Goal: Find specific page/section: Locate a particular part of the current website

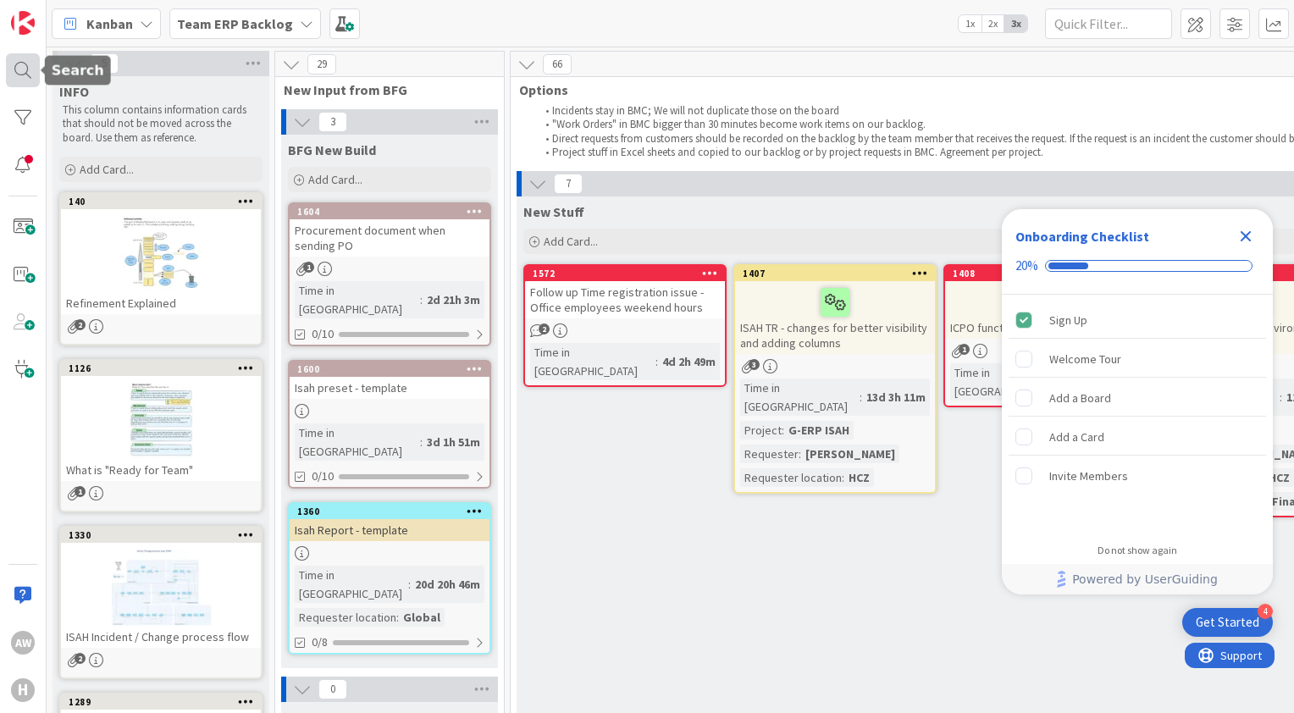
click at [20, 75] on div at bounding box center [23, 70] width 34 height 34
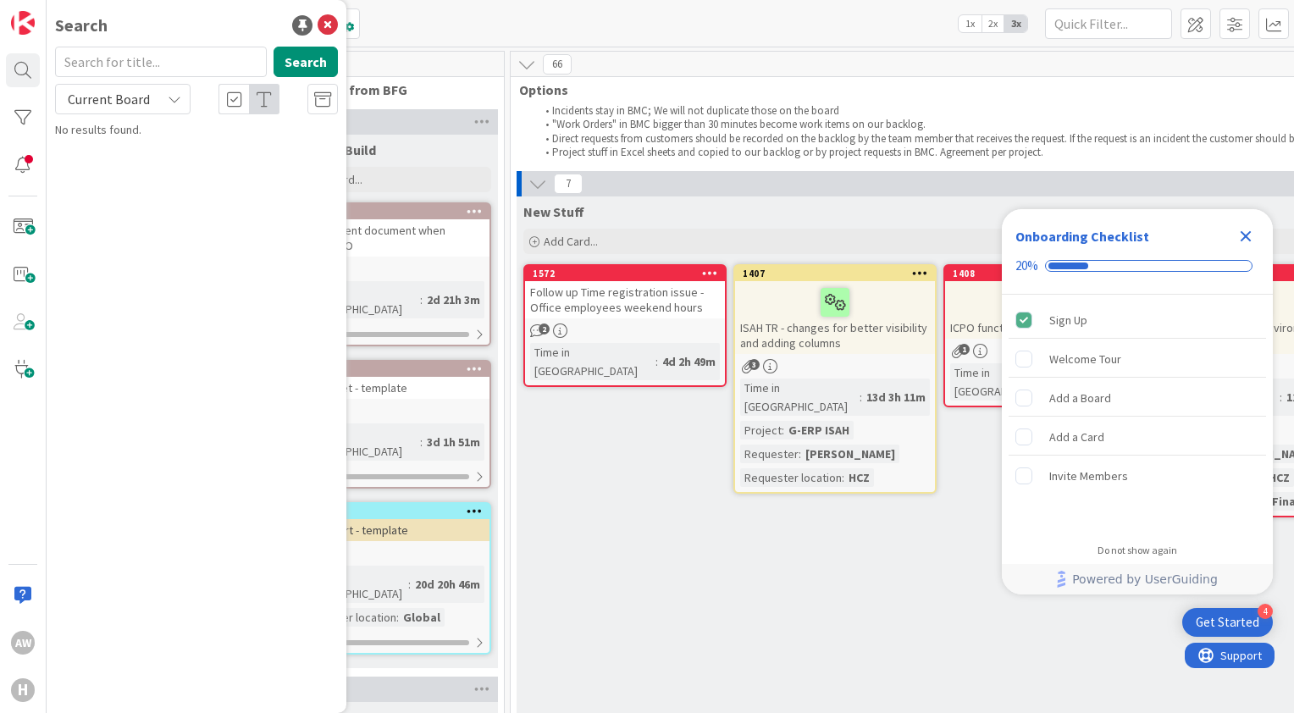
click at [152, 62] on input "text" at bounding box center [161, 62] width 212 height 30
type input "1146"
click at [166, 96] on div "Current Board" at bounding box center [122, 99] width 135 height 30
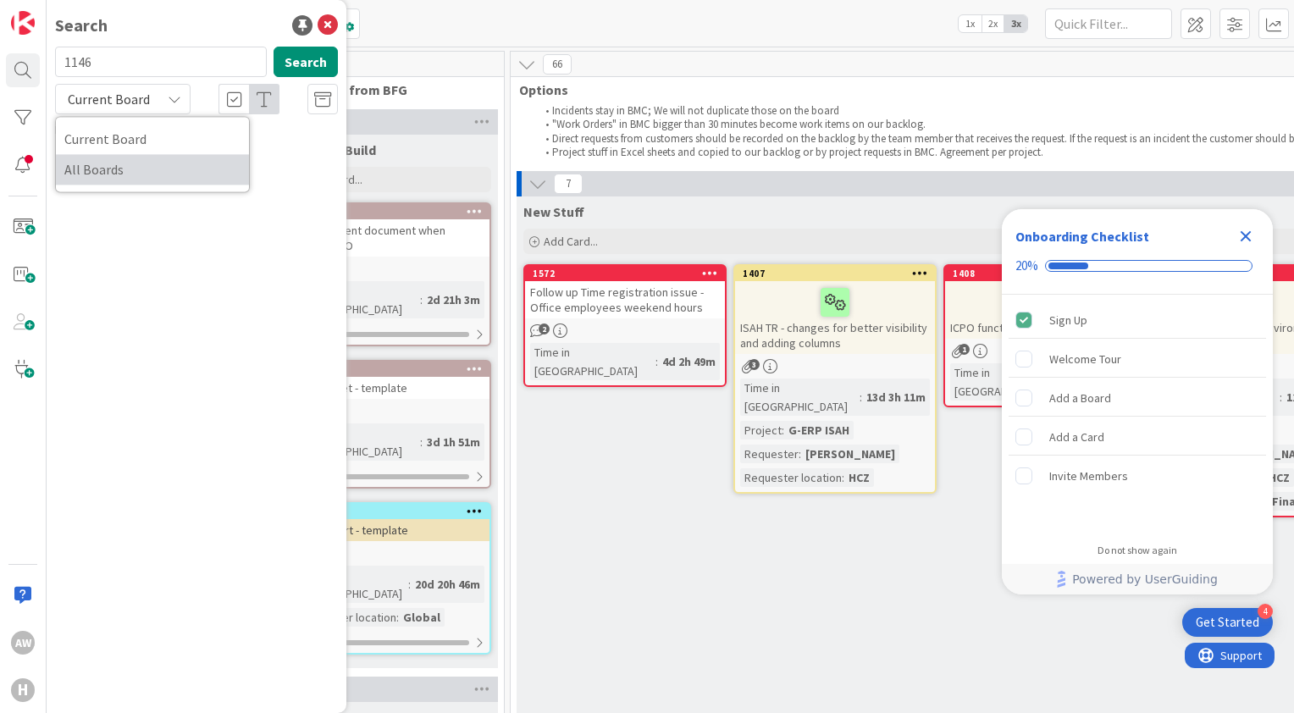
click at [147, 166] on span "All Boards" at bounding box center [152, 169] width 176 height 25
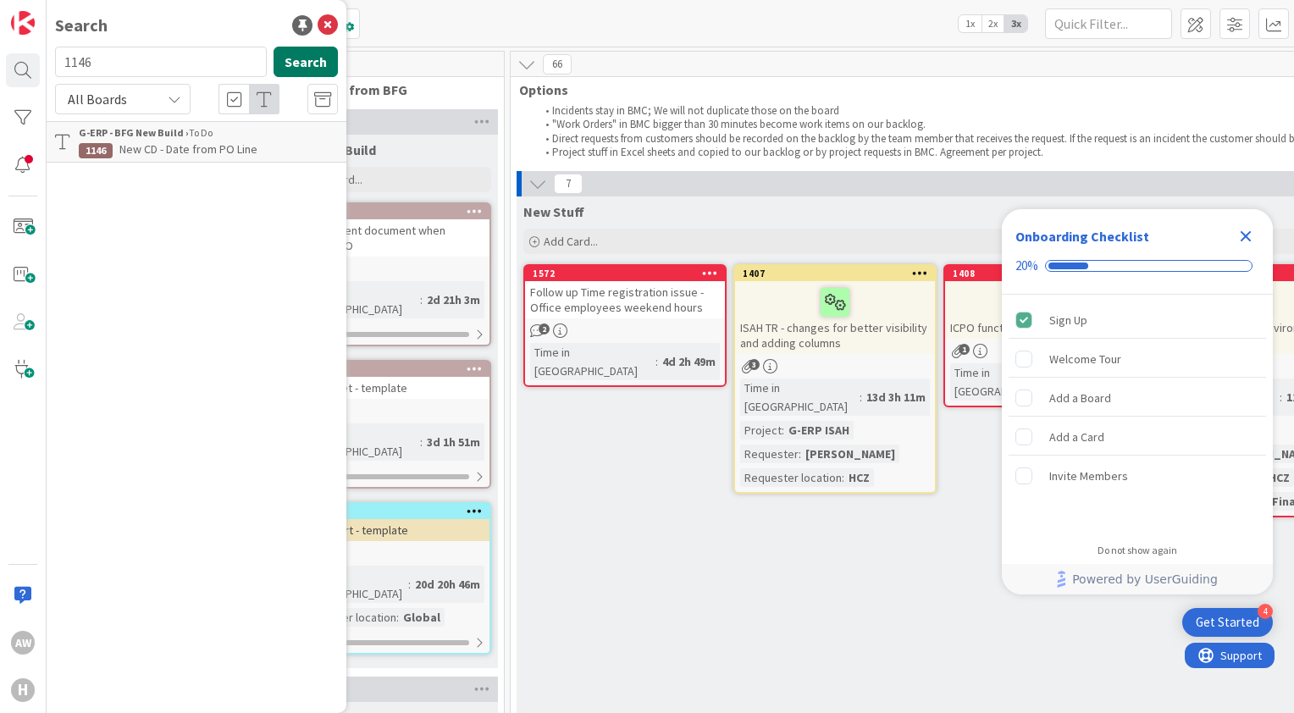
click at [301, 62] on button "Search" at bounding box center [306, 62] width 64 height 30
click at [234, 151] on span "New CD - Date from PO Line" at bounding box center [188, 148] width 138 height 15
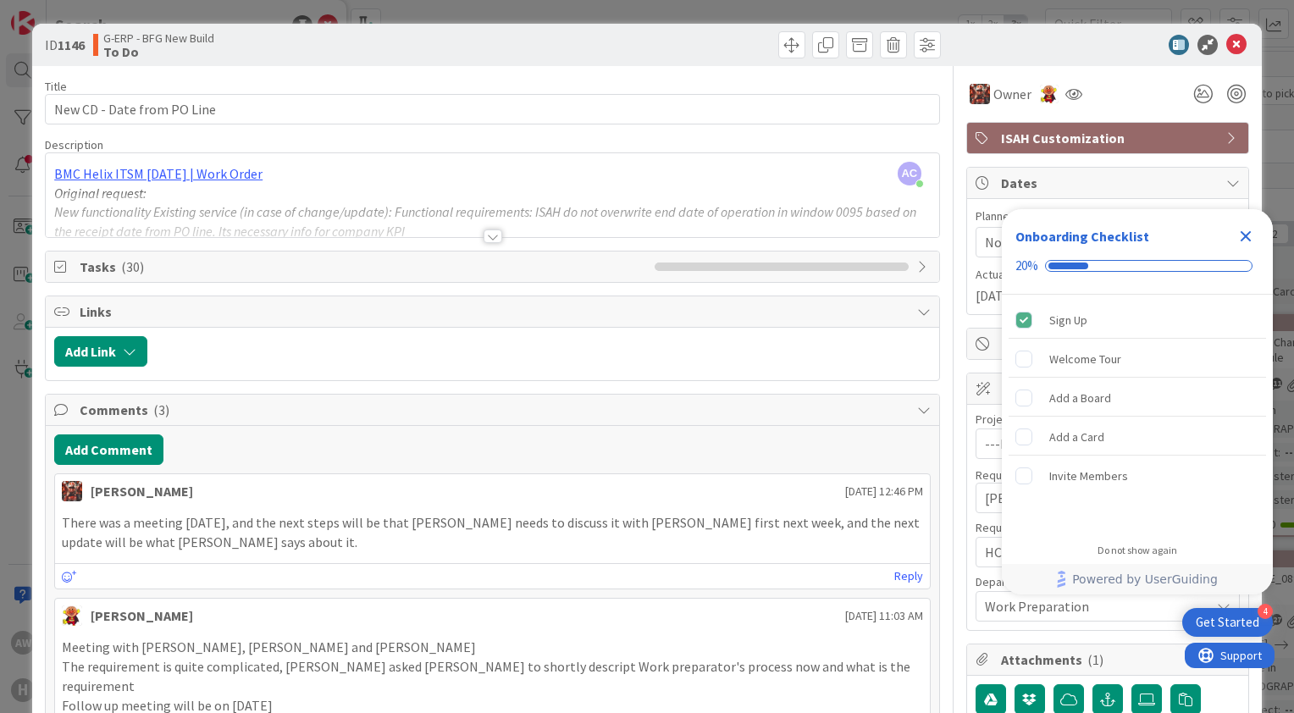
click at [485, 239] on div at bounding box center [493, 236] width 19 height 14
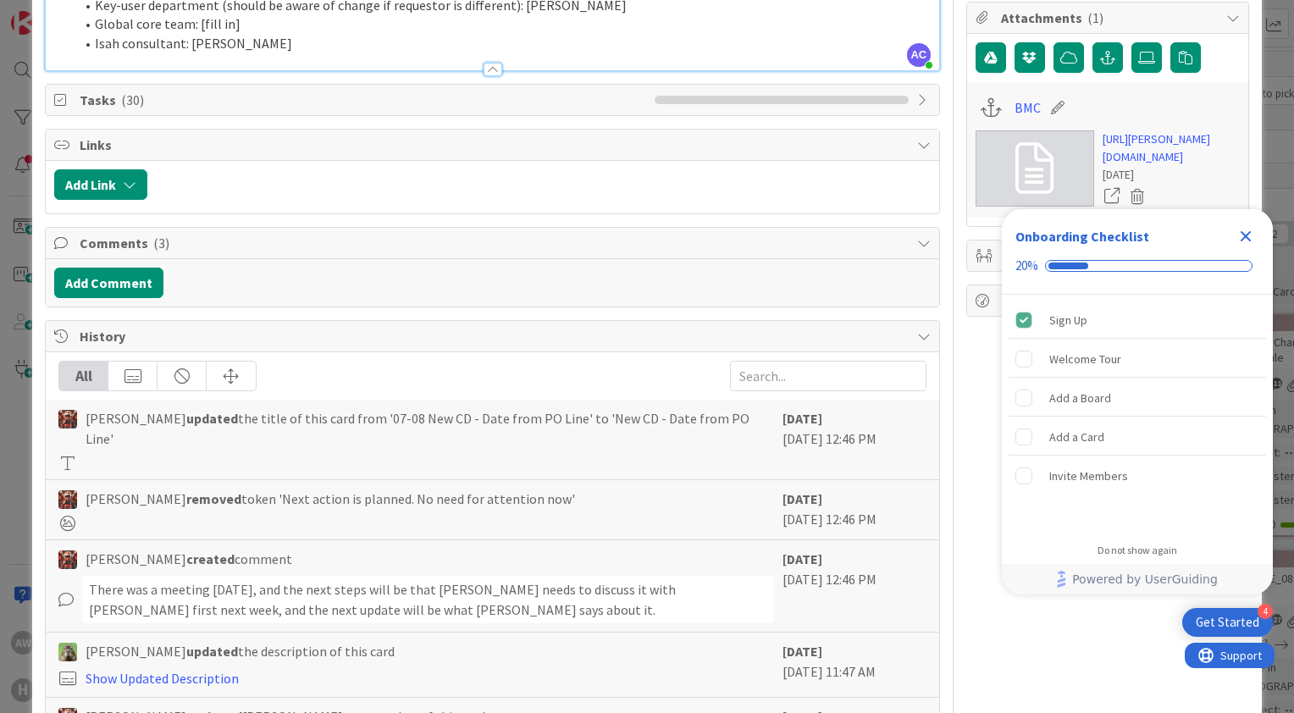
scroll to position [735, 0]
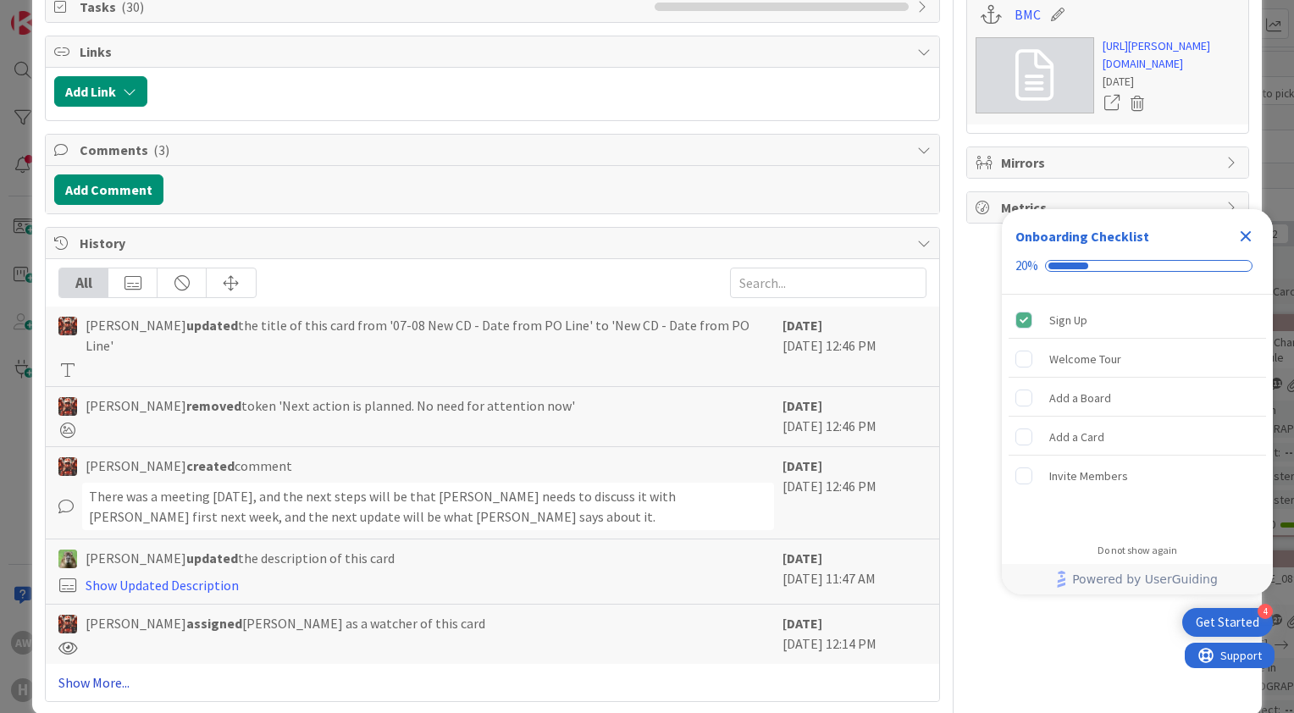
click at [114, 672] on link "Show More..." at bounding box center [492, 682] width 868 height 20
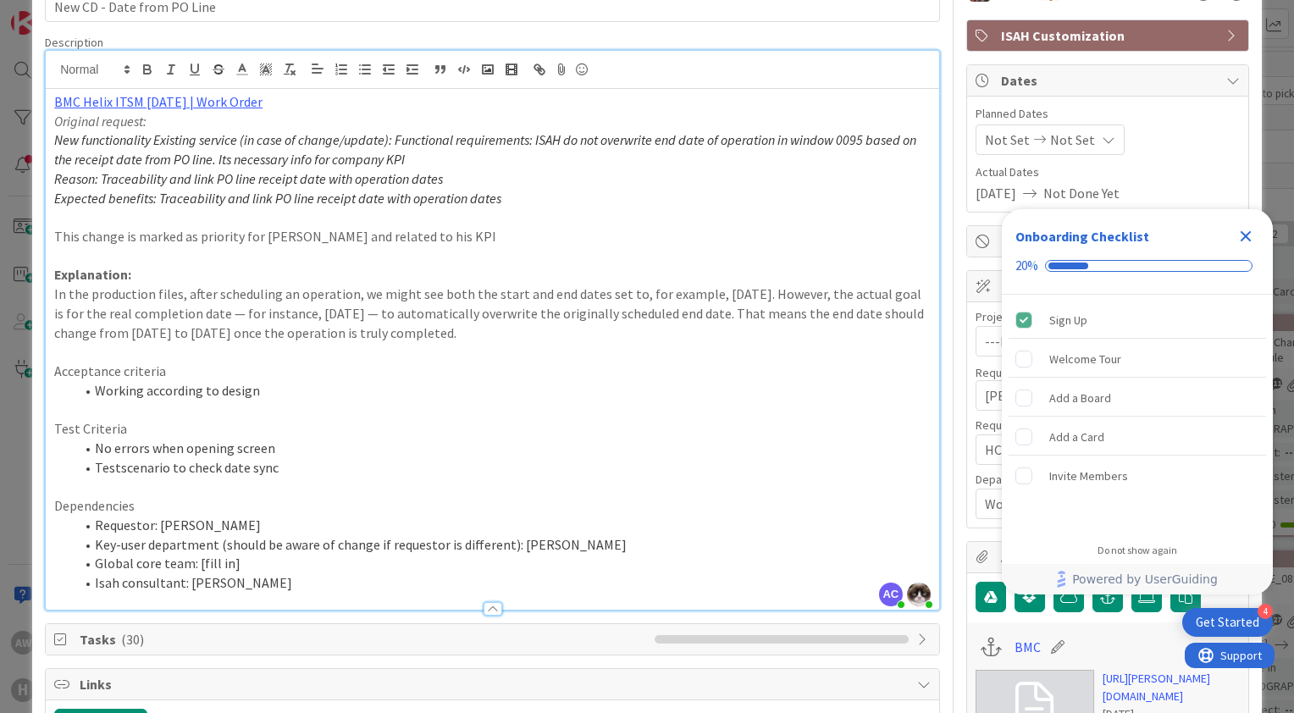
scroll to position [0, 0]
